Goal: Check status: Check status

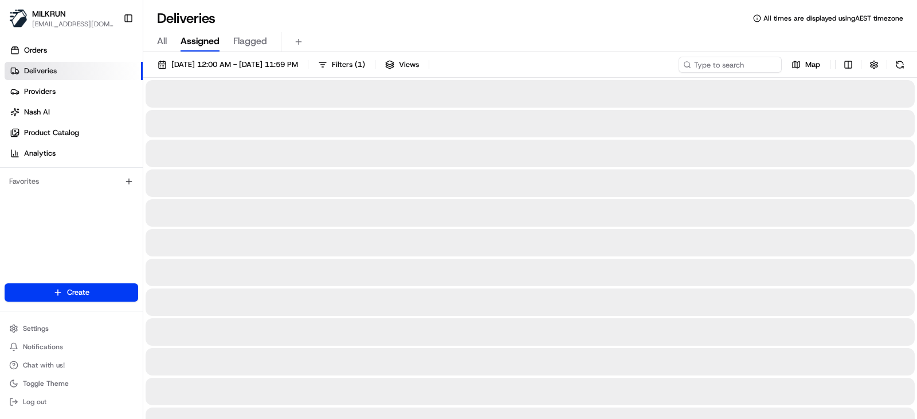
click at [158, 39] on span "All" at bounding box center [162, 41] width 10 height 14
click at [726, 64] on input at bounding box center [712, 65] width 137 height 16
paste input "2597952978"
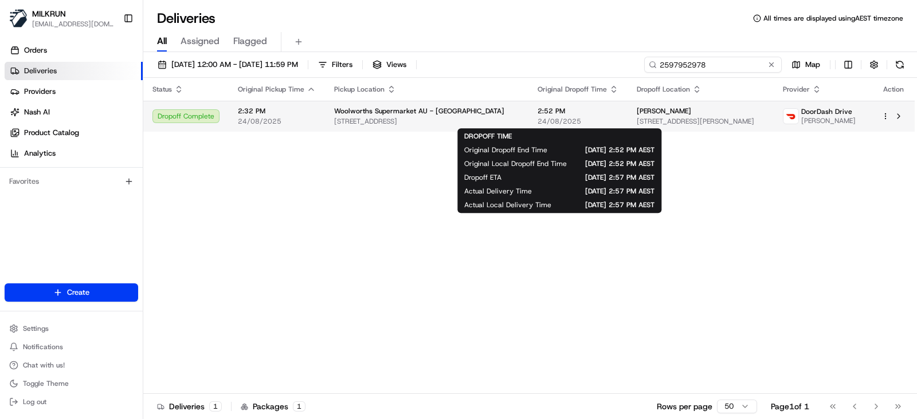
type input "2597952978"
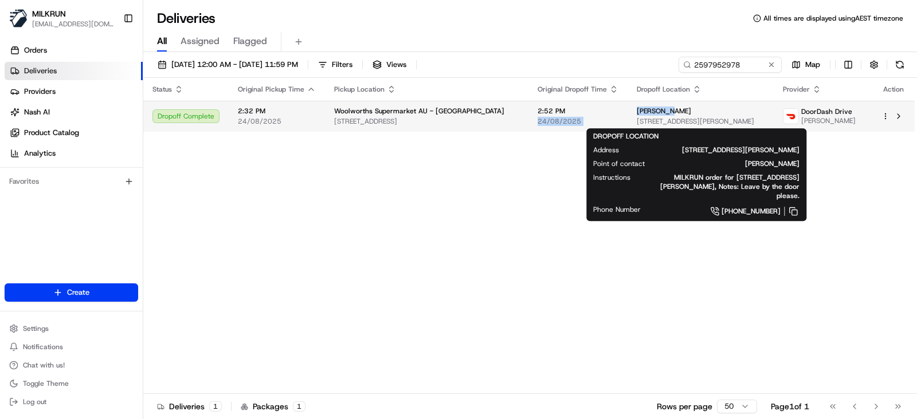
drag, startPoint x: 627, startPoint y: 109, endPoint x: 666, endPoint y: 108, distance: 38.4
click at [666, 108] on tr "Dropoff Complete 2:32 PM 24/08/2025 Woolworths Supermarket AU - Wynnum 2021 Wyn…" at bounding box center [528, 116] width 771 height 31
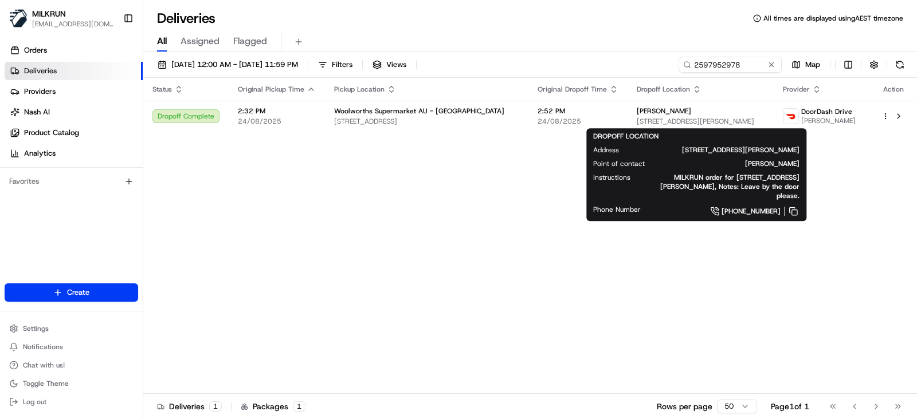
click at [744, 173] on span "MILKRUN order for 54 Hartigan St, Belmont, QLD 4153, AU, Notes: Leave by the do…" at bounding box center [723, 186] width 151 height 27
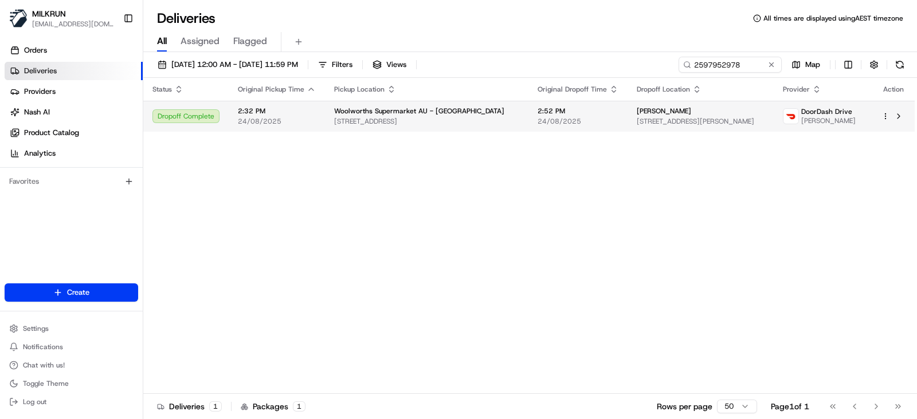
click at [469, 113] on div "Woolworths Supermarket AU - Wynnum" at bounding box center [426, 111] width 185 height 9
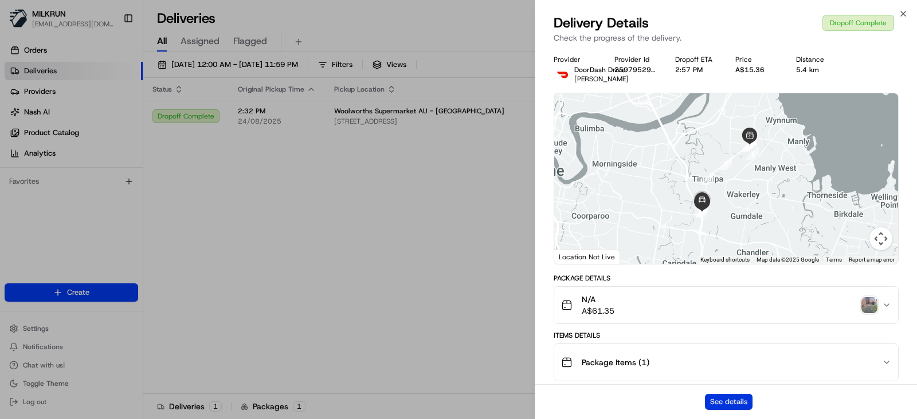
click at [733, 402] on button "See details" at bounding box center [729, 402] width 48 height 16
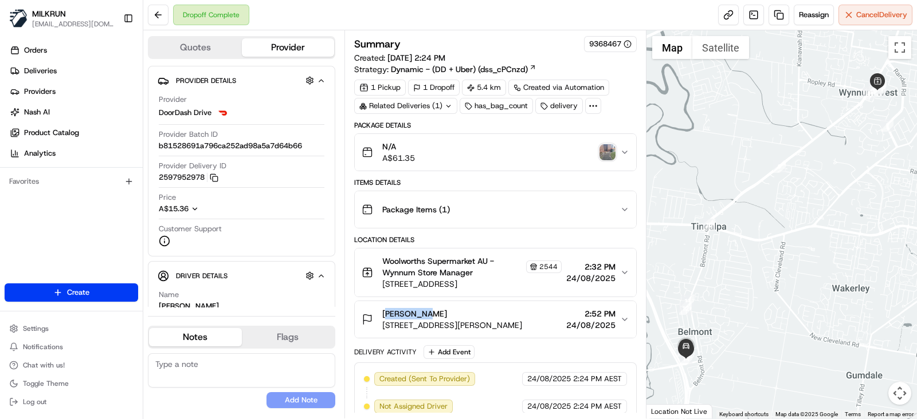
drag, startPoint x: 381, startPoint y: 308, endPoint x: 442, endPoint y: 196, distance: 127.9
click at [436, 303] on button "[PERSON_NAME] H [STREET_ADDRESS][PERSON_NAME] 2:52 PM [DATE]" at bounding box center [495, 319] width 281 height 37
